Goal: Find specific page/section: Find specific page/section

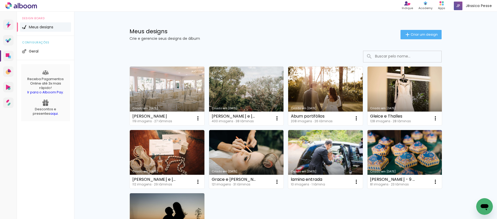
click at [10, 4] on icon at bounding box center [11, 3] width 2 height 2
click at [481, 6] on span "Jéssica Pesse" at bounding box center [479, 5] width 26 height 5
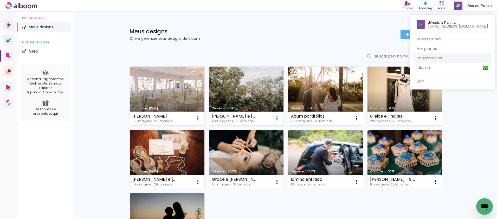
click at [447, 60] on link "Pagamentos" at bounding box center [453, 58] width 78 height 10
